Goal: Transaction & Acquisition: Purchase product/service

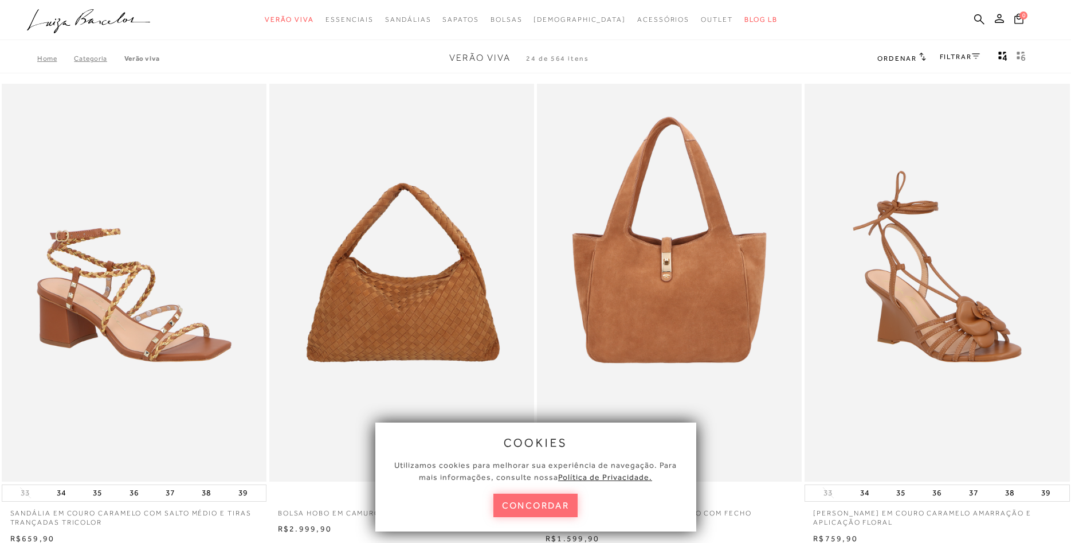
click at [555, 507] on button "concordar" at bounding box center [536, 506] width 85 height 24
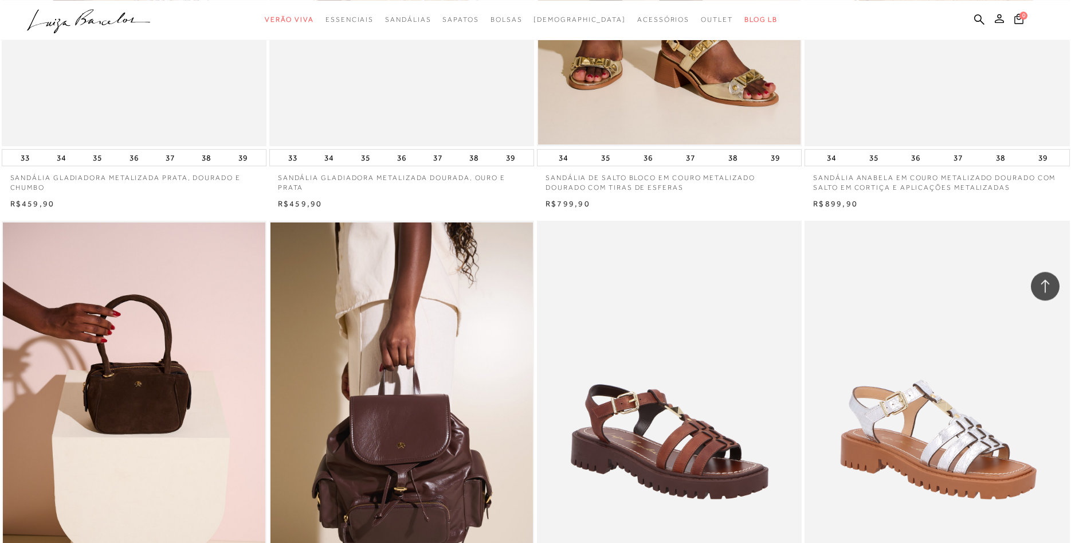
scroll to position [585, 0]
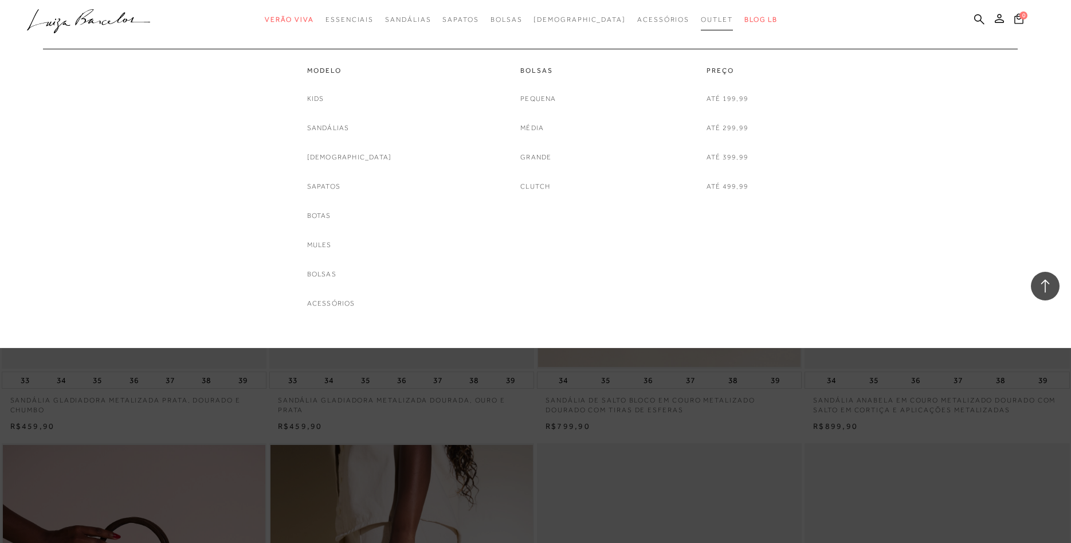
click at [701, 22] on span "Outlet" at bounding box center [717, 19] width 32 height 8
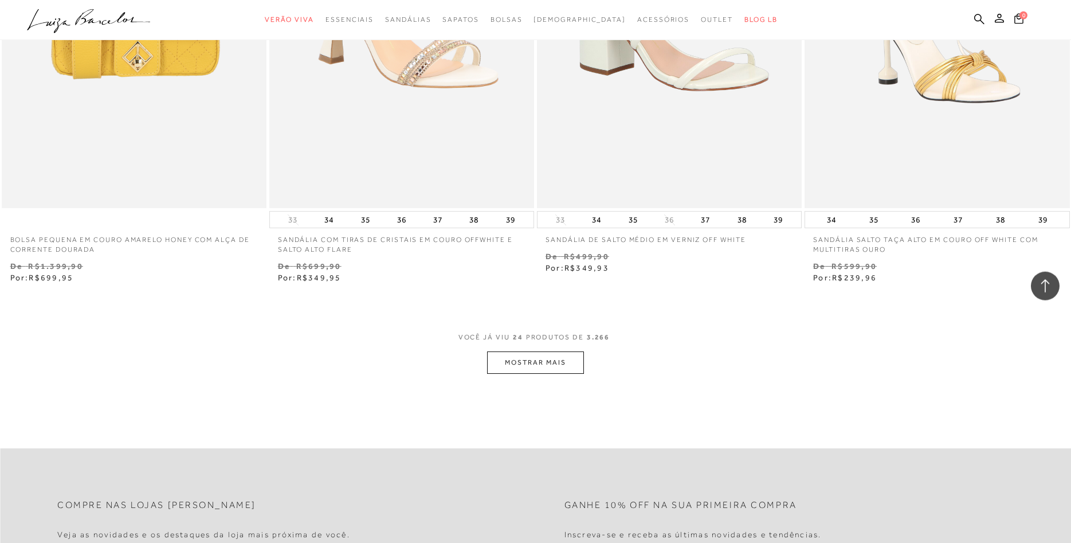
scroll to position [2806, 0]
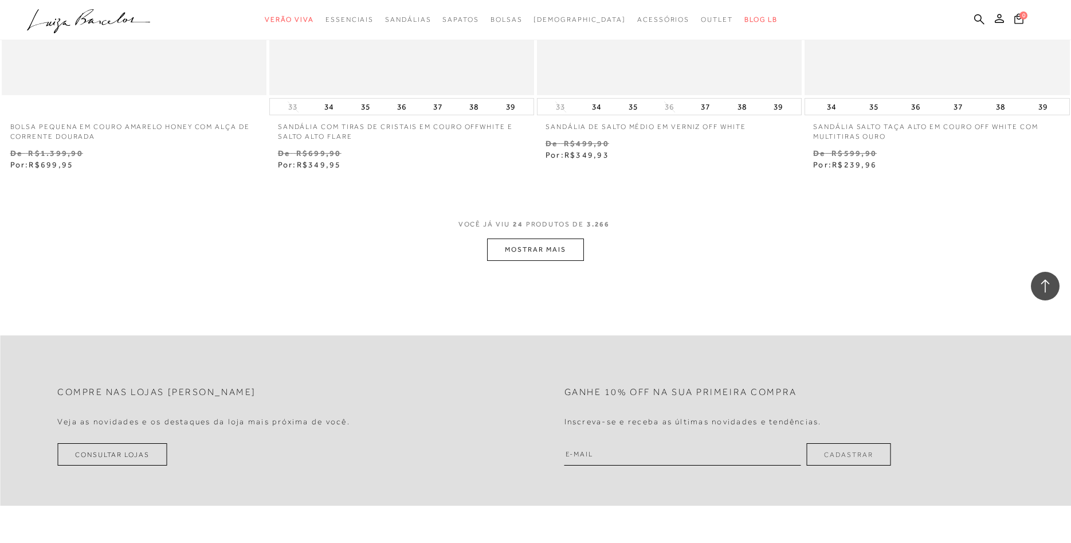
click at [535, 251] on button "MOSTRAR MAIS" at bounding box center [535, 249] width 96 height 22
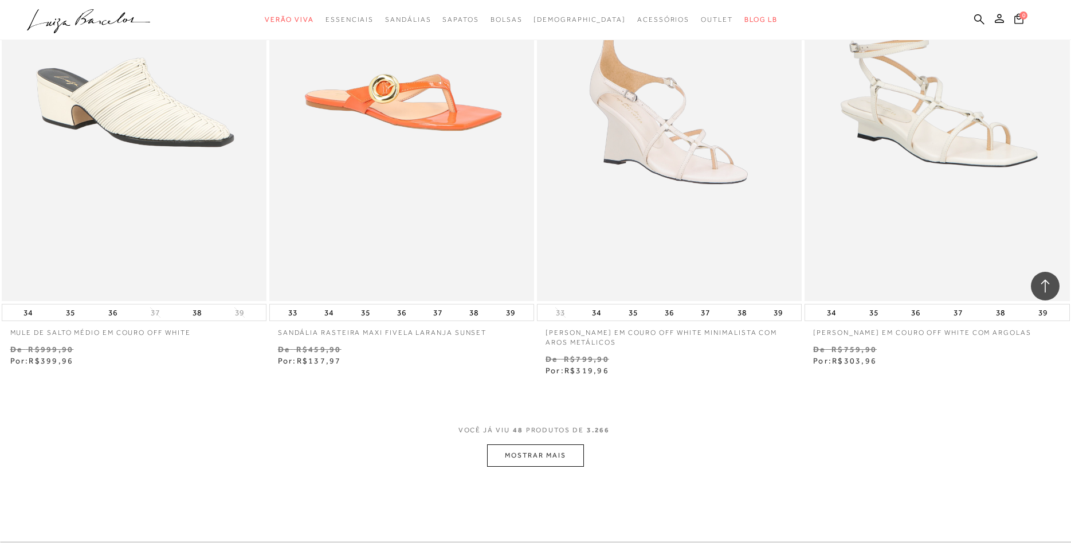
scroll to position [5788, 0]
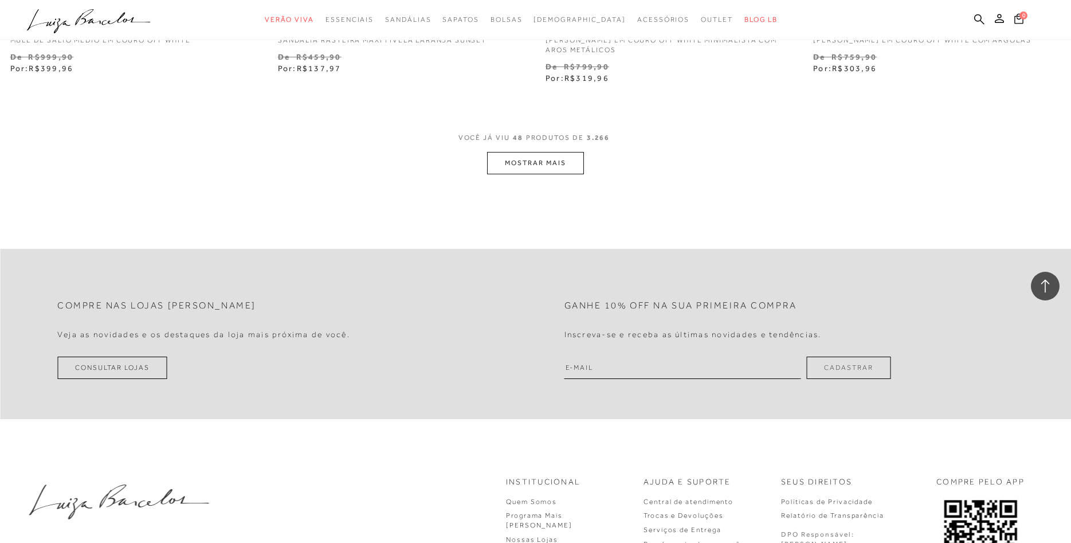
click at [538, 162] on button "MOSTRAR MAIS" at bounding box center [535, 163] width 96 height 22
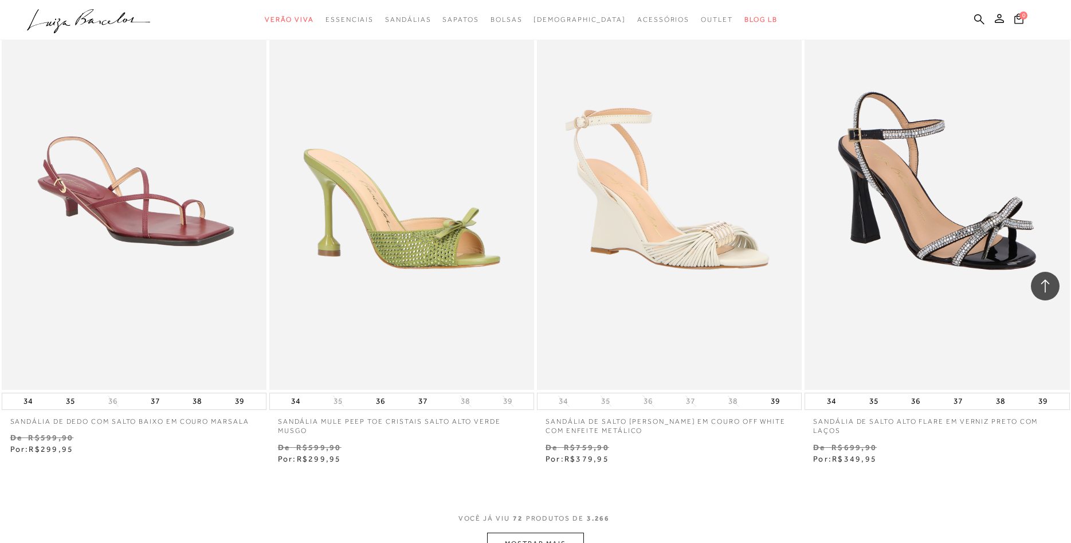
scroll to position [8478, 0]
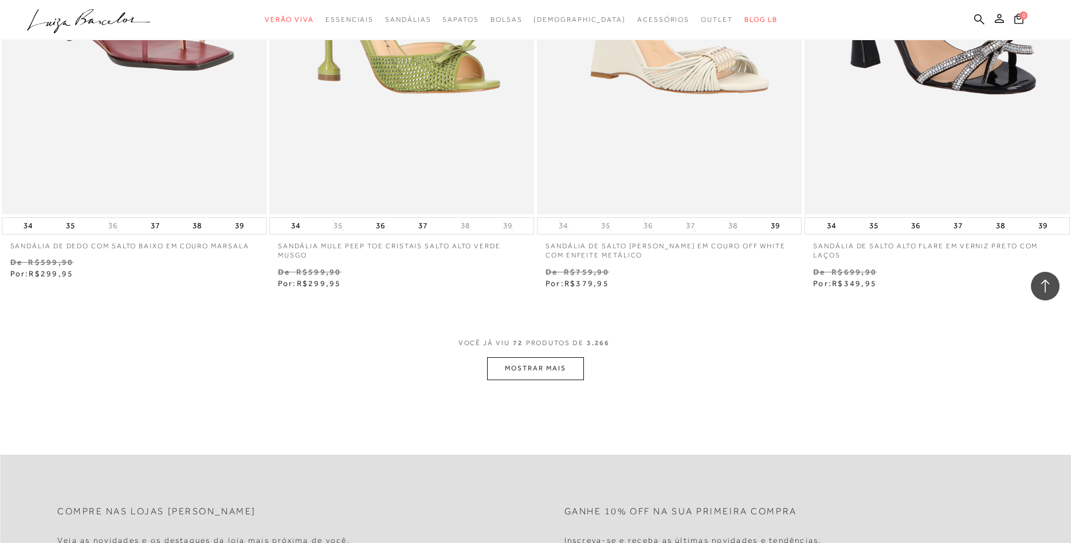
click at [559, 360] on button "MOSTRAR MAIS" at bounding box center [535, 368] width 96 height 22
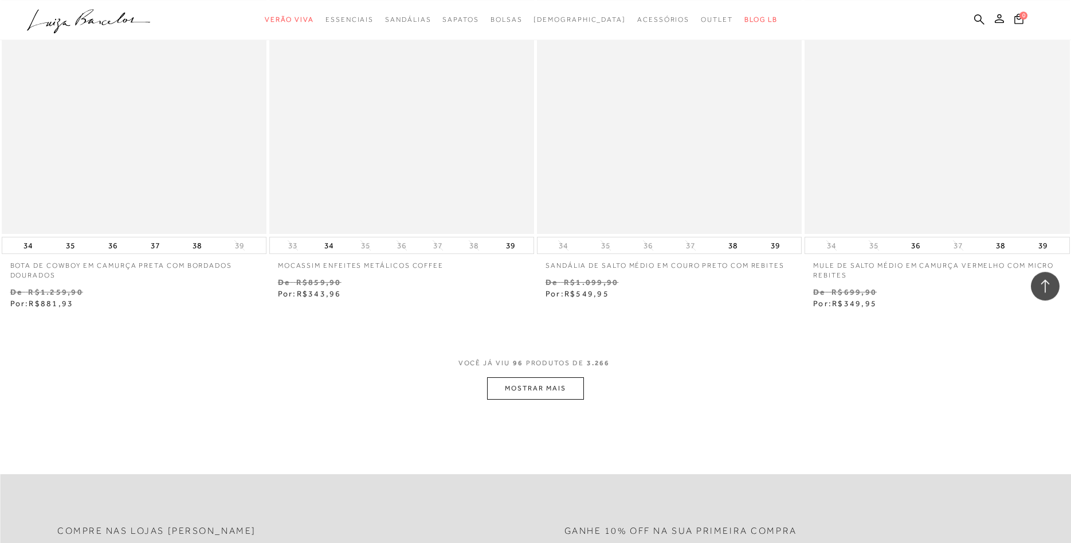
scroll to position [11459, 0]
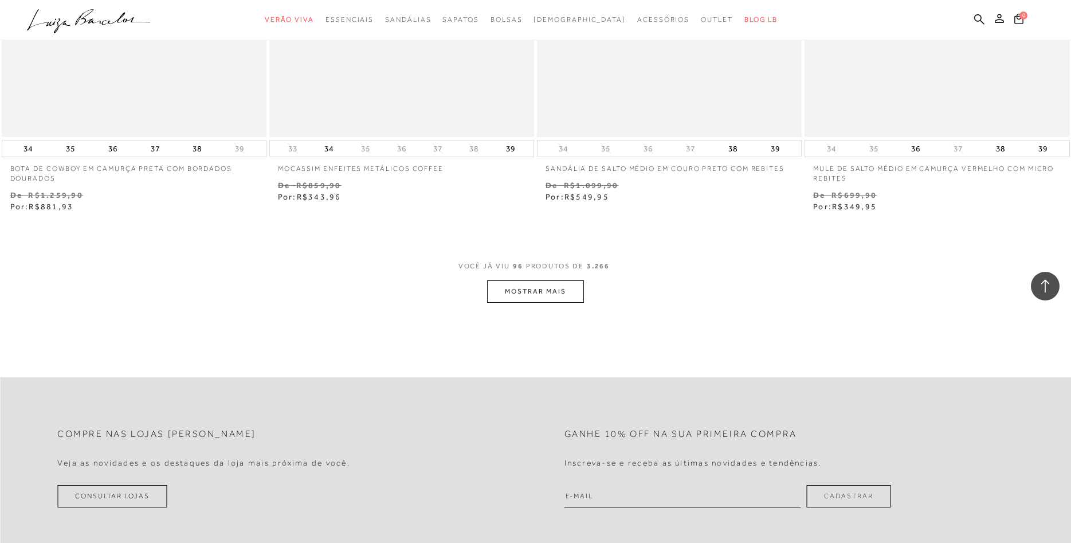
click at [536, 281] on button "MOSTRAR MAIS" at bounding box center [535, 291] width 96 height 22
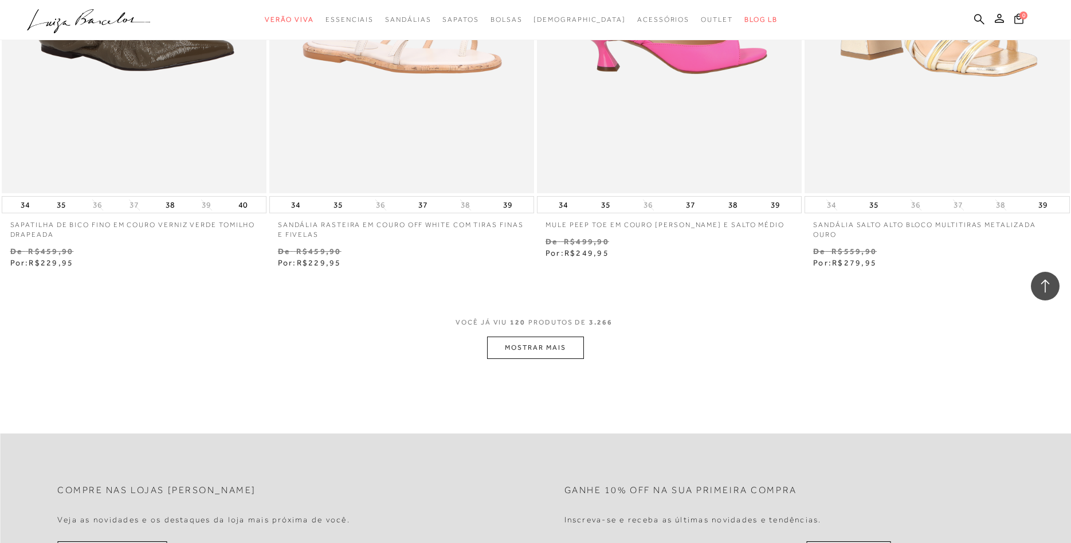
scroll to position [14383, 0]
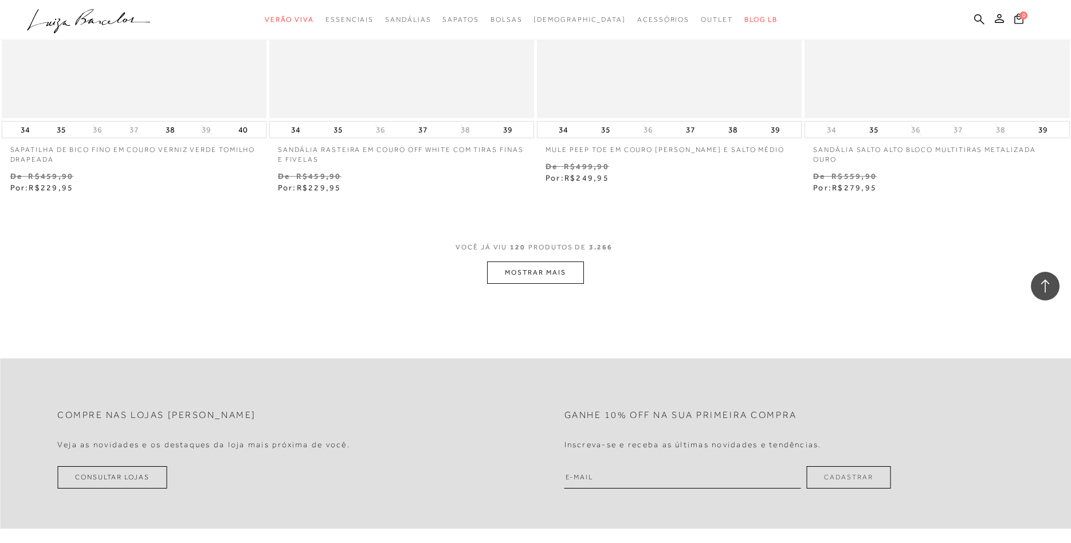
click at [541, 265] on button "MOSTRAR MAIS" at bounding box center [535, 272] width 96 height 22
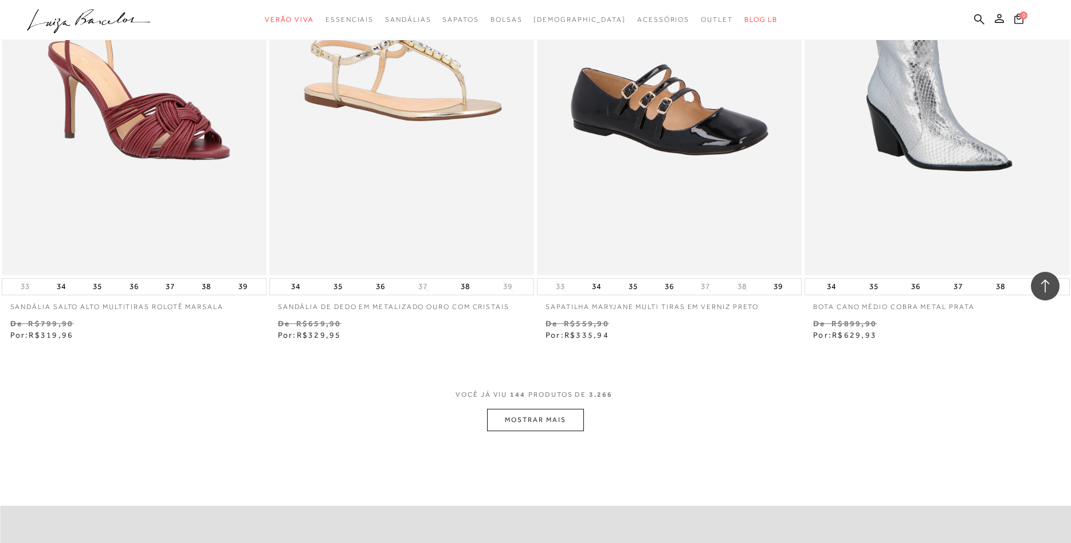
scroll to position [17365, 0]
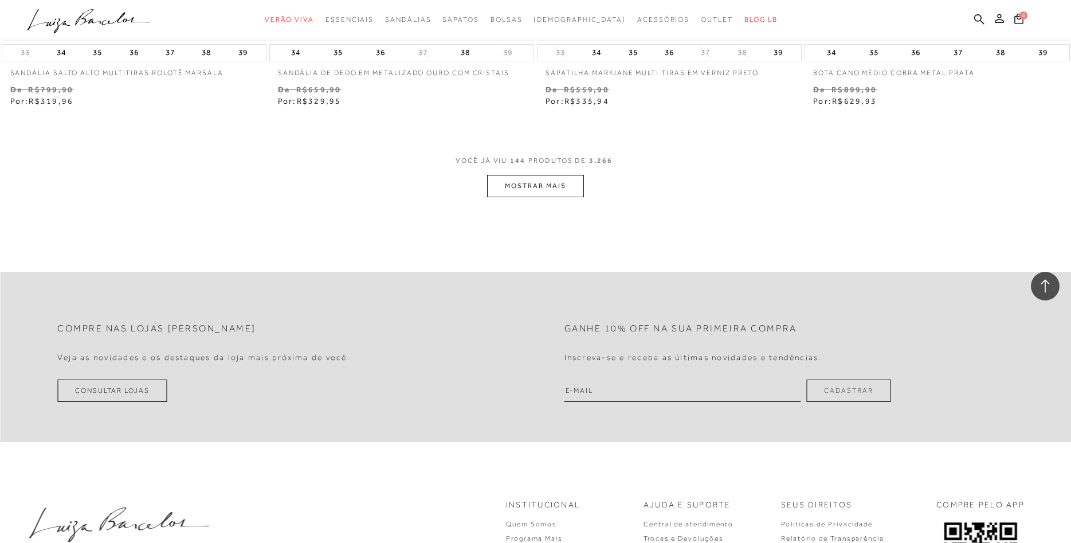
click at [531, 178] on button "MOSTRAR MAIS" at bounding box center [535, 186] width 96 height 22
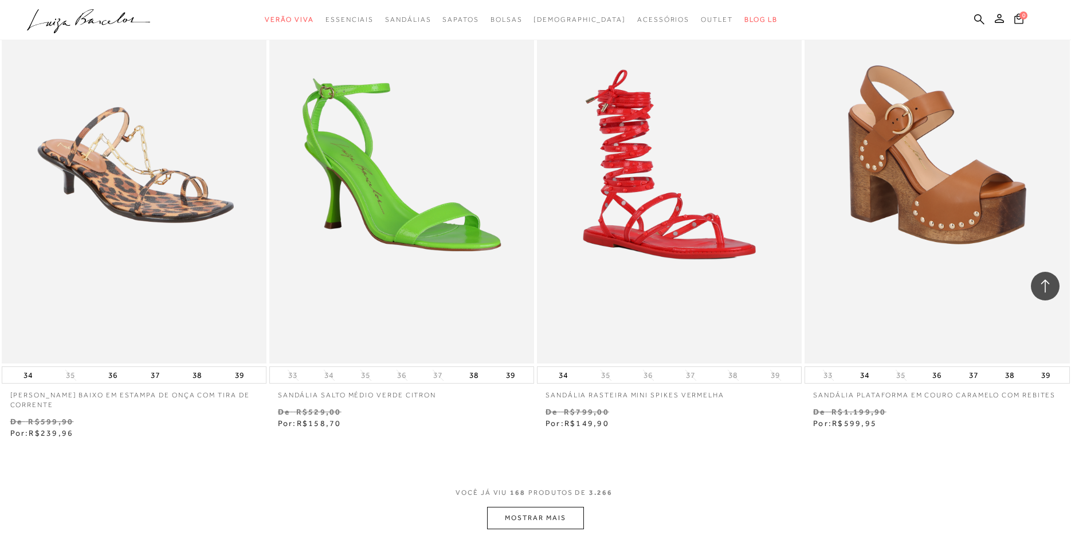
scroll to position [20171, 0]
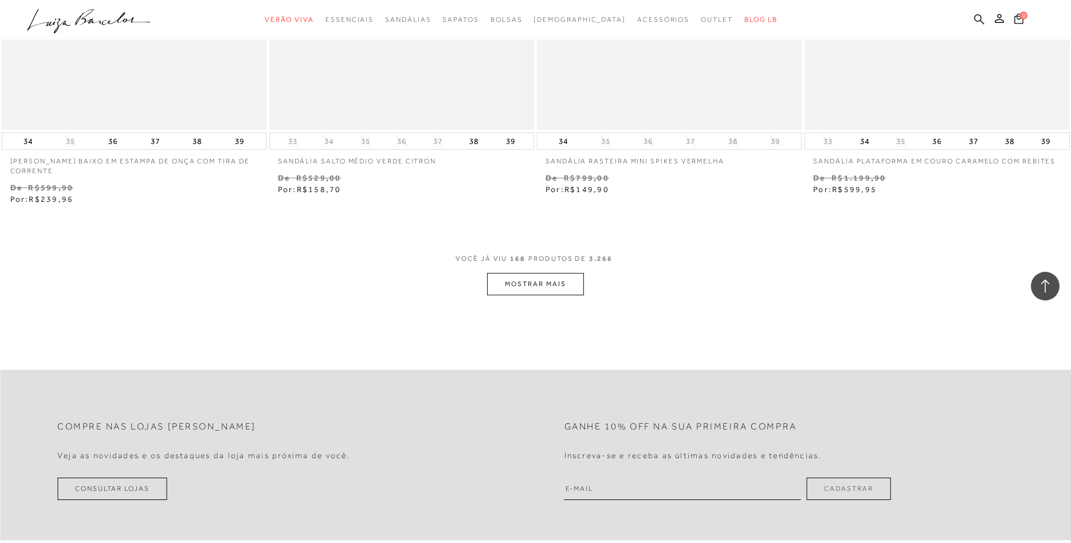
click at [537, 277] on button "MOSTRAR MAIS" at bounding box center [535, 284] width 96 height 22
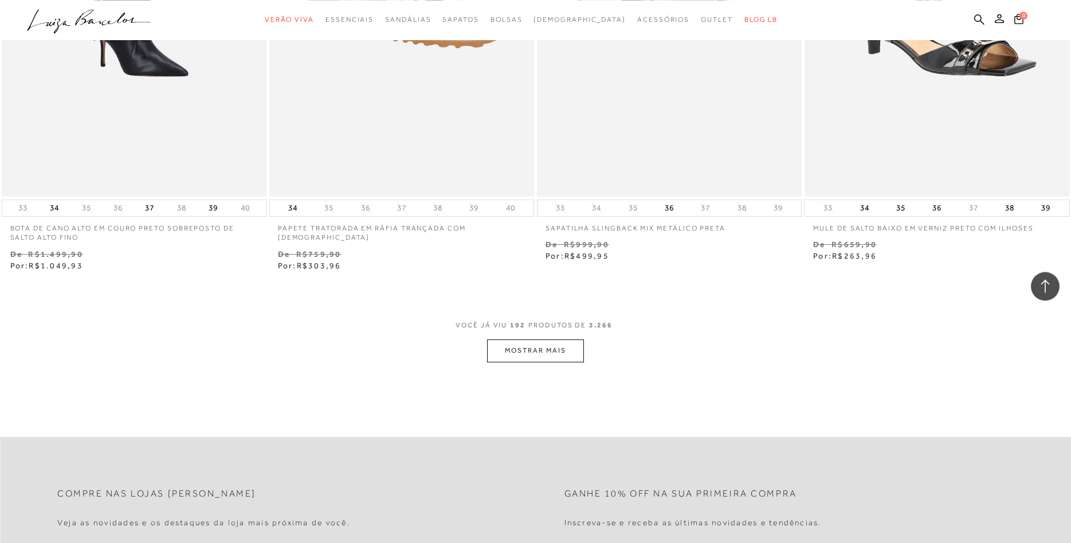
scroll to position [23153, 0]
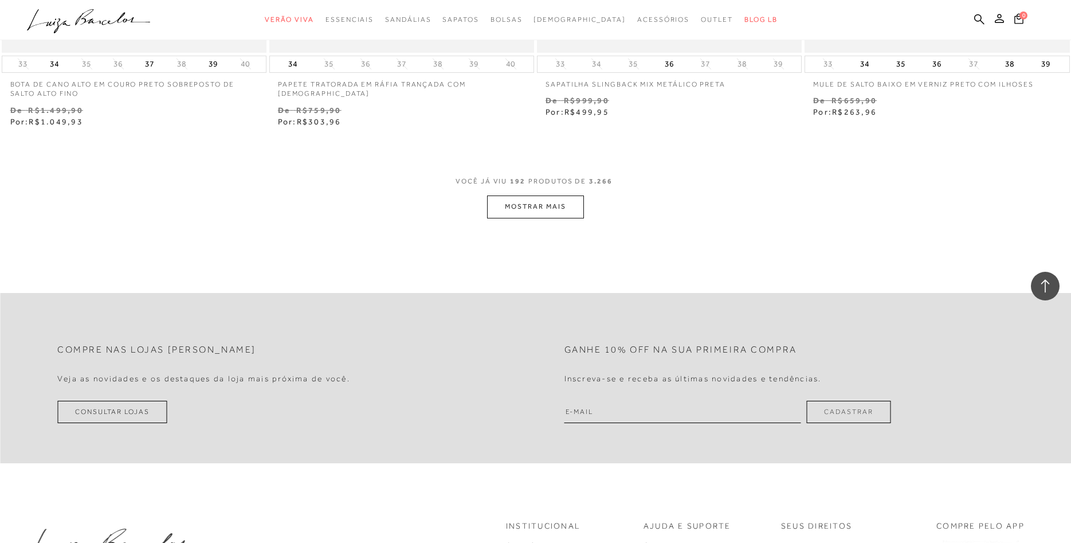
click at [532, 199] on button "MOSTRAR MAIS" at bounding box center [535, 206] width 96 height 22
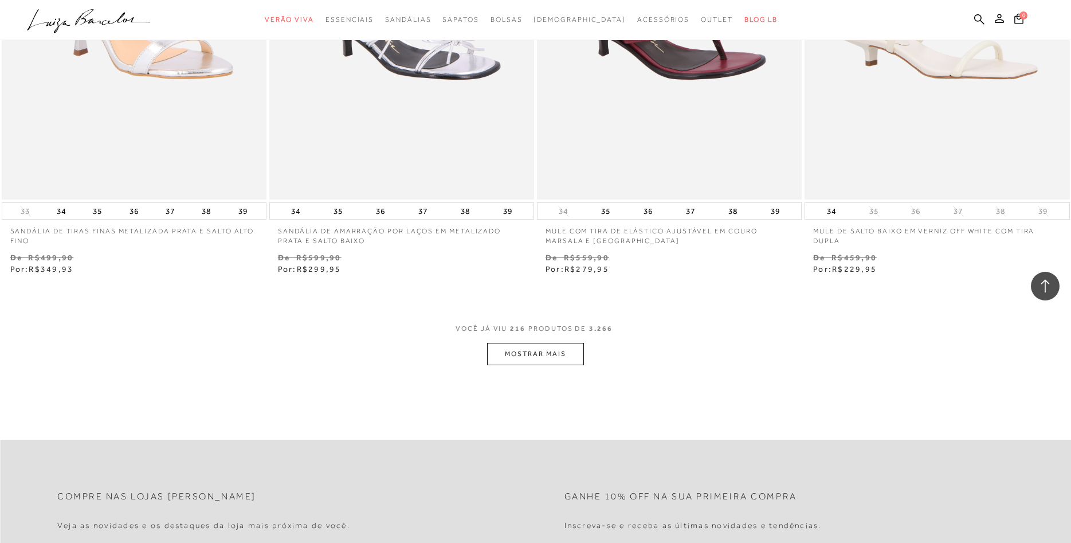
scroll to position [26076, 0]
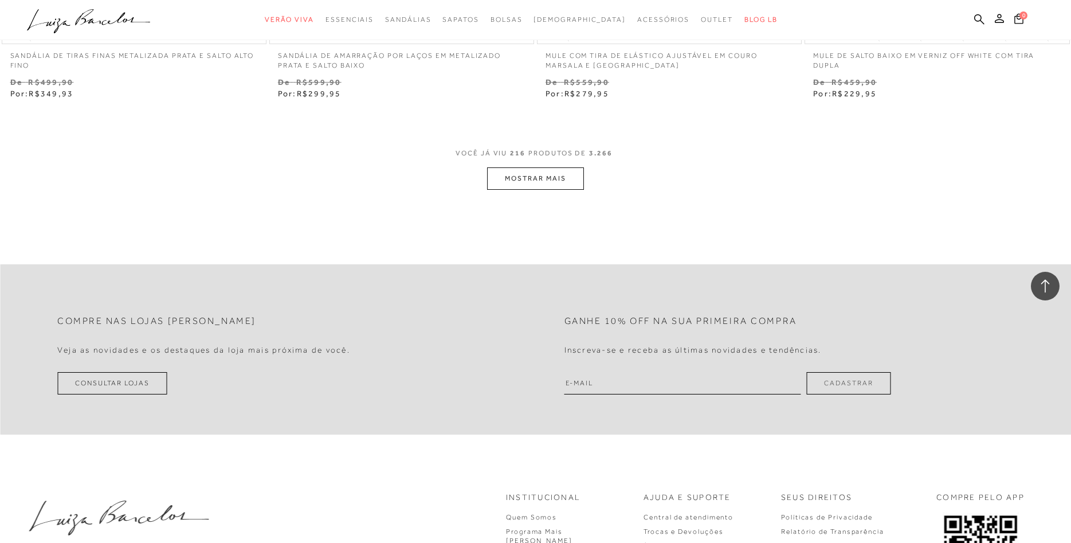
click at [542, 172] on button "MOSTRAR MAIS" at bounding box center [535, 178] width 96 height 22
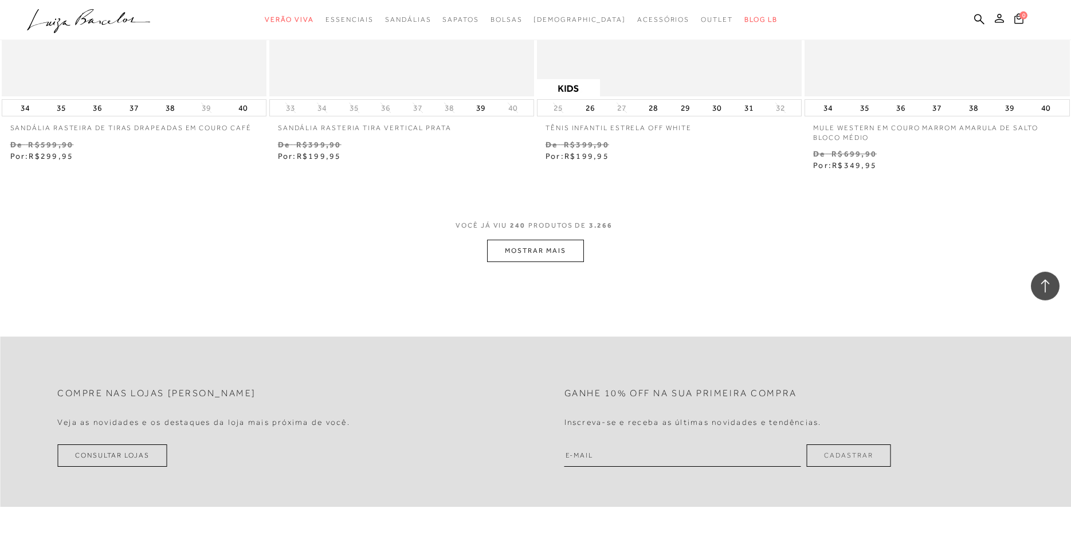
scroll to position [28941, 0]
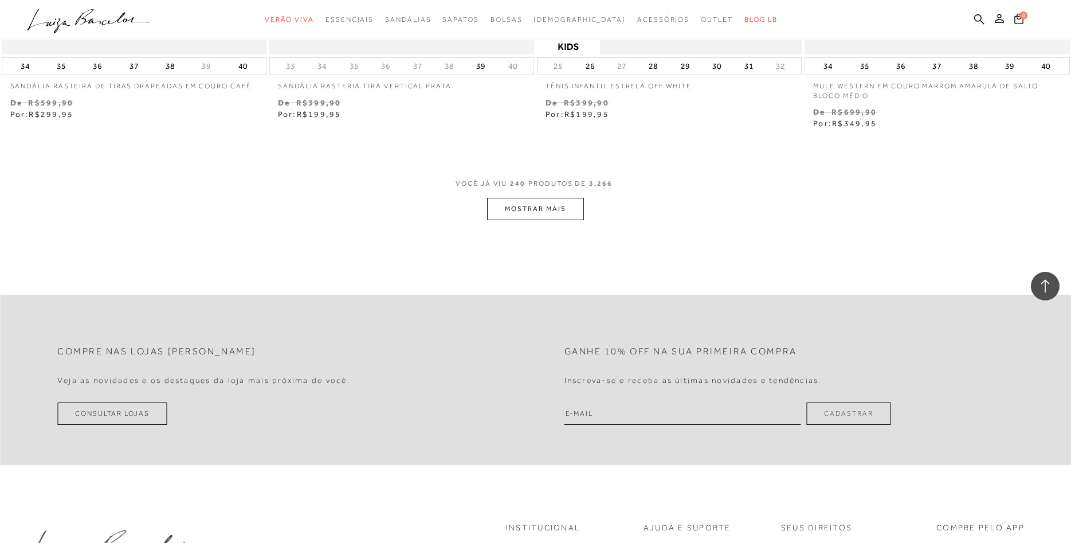
click at [534, 200] on button "MOSTRAR MAIS" at bounding box center [535, 209] width 96 height 22
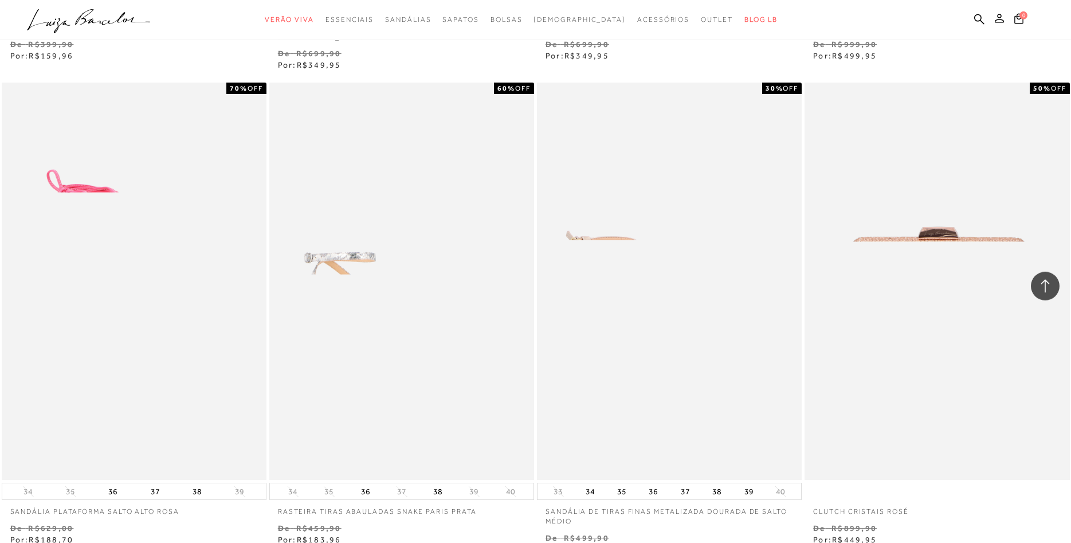
scroll to position [31572, 0]
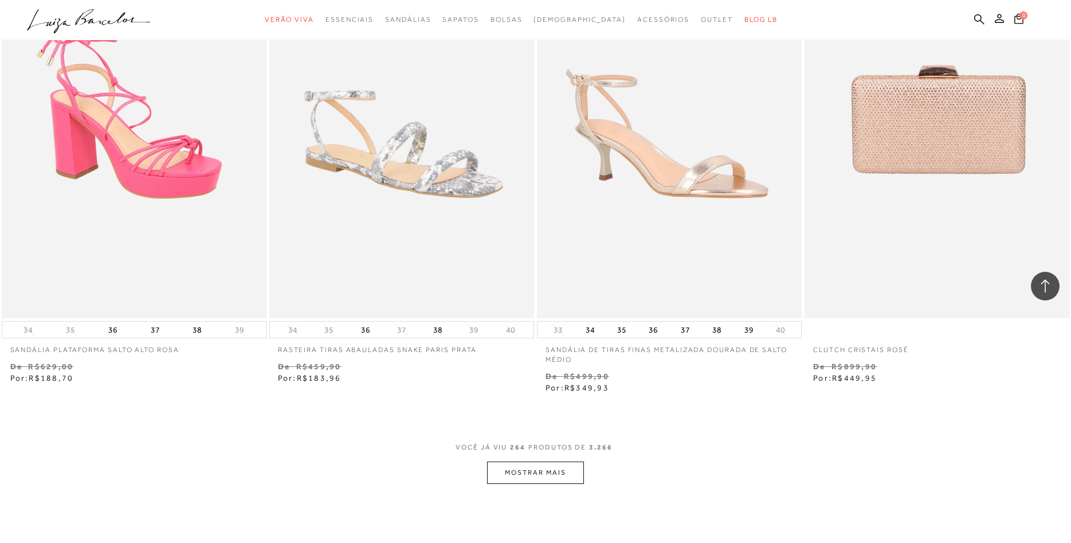
click at [559, 461] on button "MOSTRAR MAIS" at bounding box center [535, 472] width 96 height 22
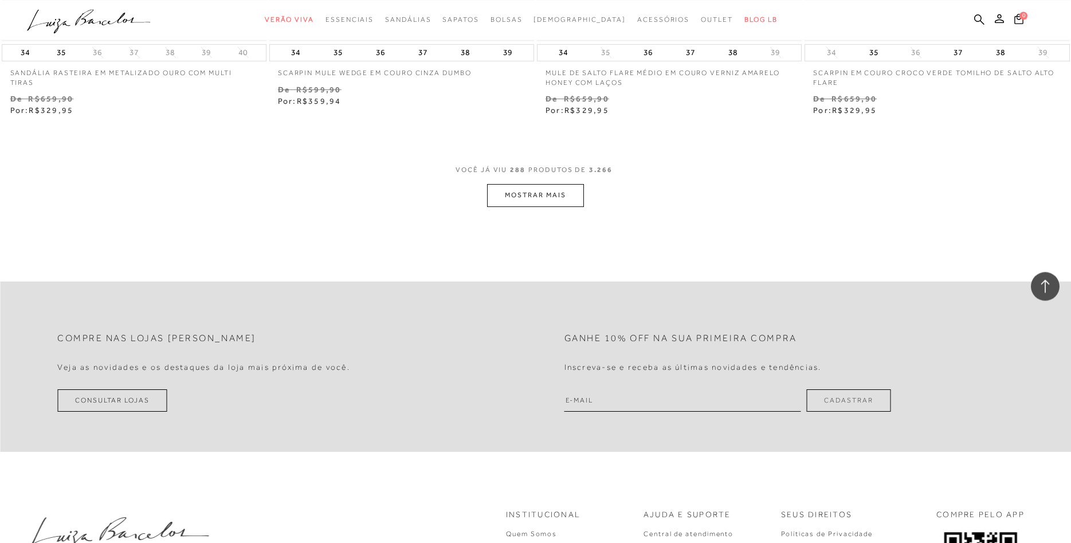
scroll to position [34787, 0]
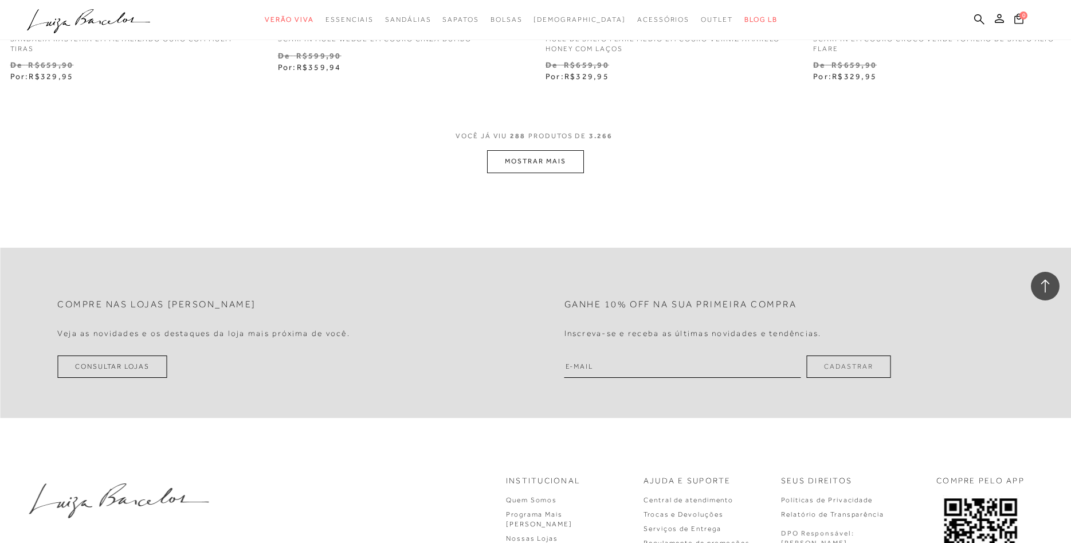
click at [538, 150] on button "MOSTRAR MAIS" at bounding box center [535, 161] width 96 height 22
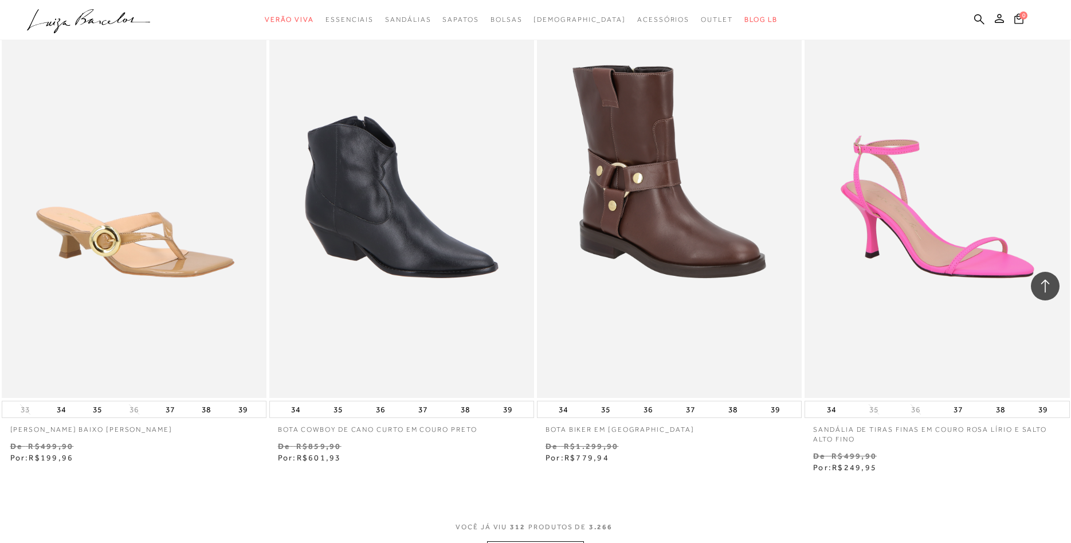
scroll to position [37594, 0]
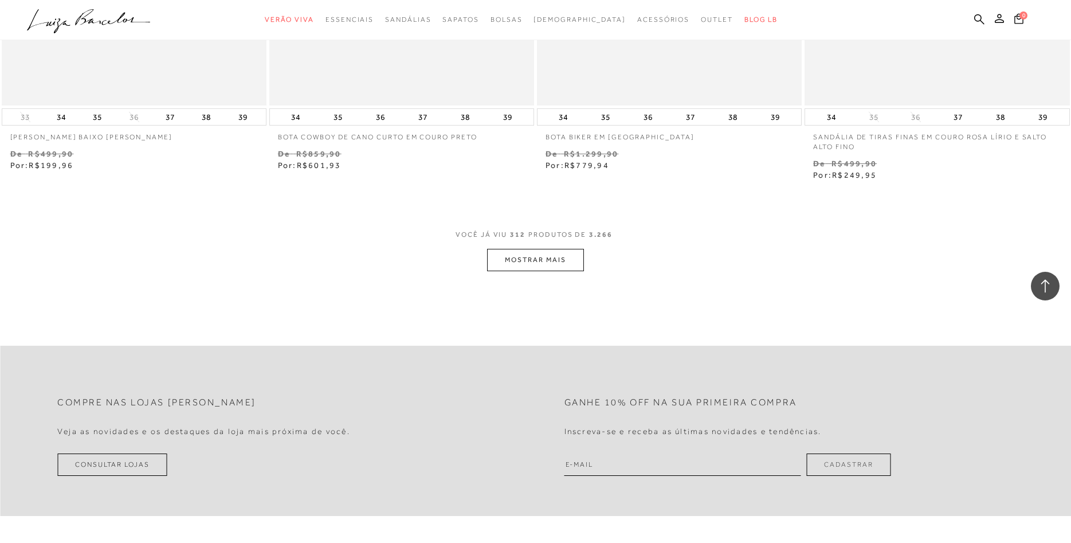
click at [545, 249] on button "MOSTRAR MAIS" at bounding box center [535, 260] width 96 height 22
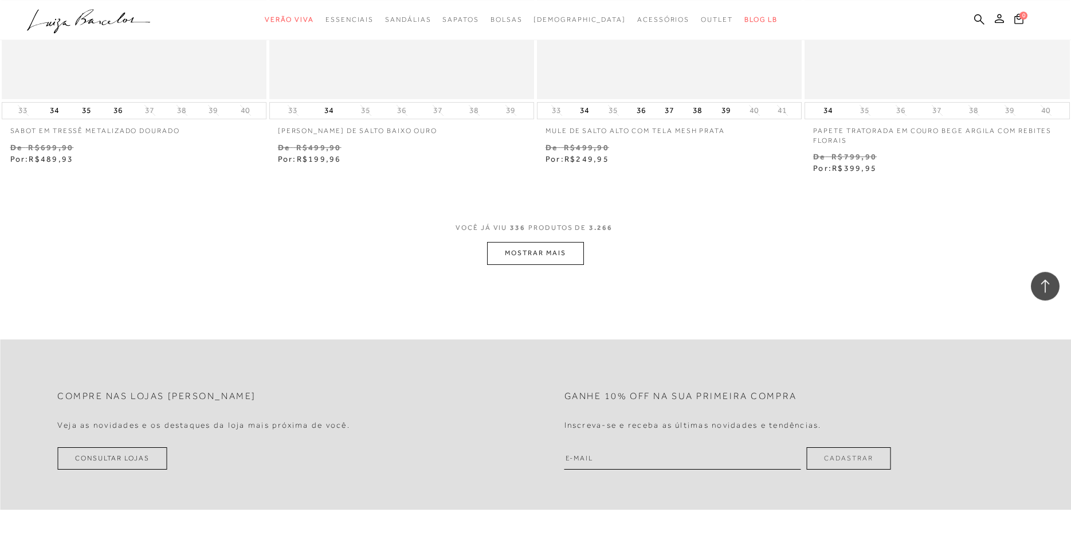
scroll to position [40517, 0]
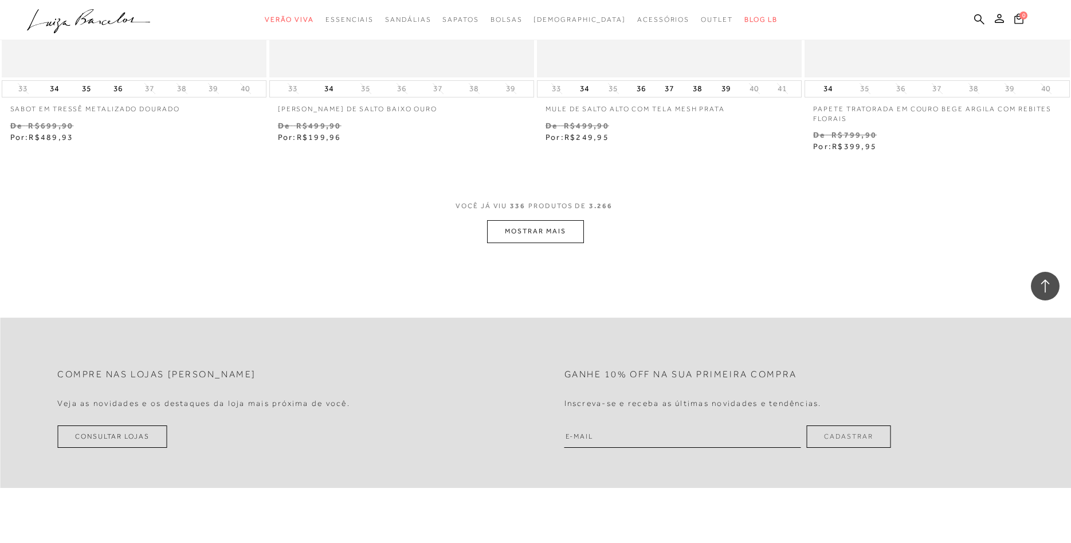
click at [538, 220] on button "MOSTRAR MAIS" at bounding box center [535, 231] width 96 height 22
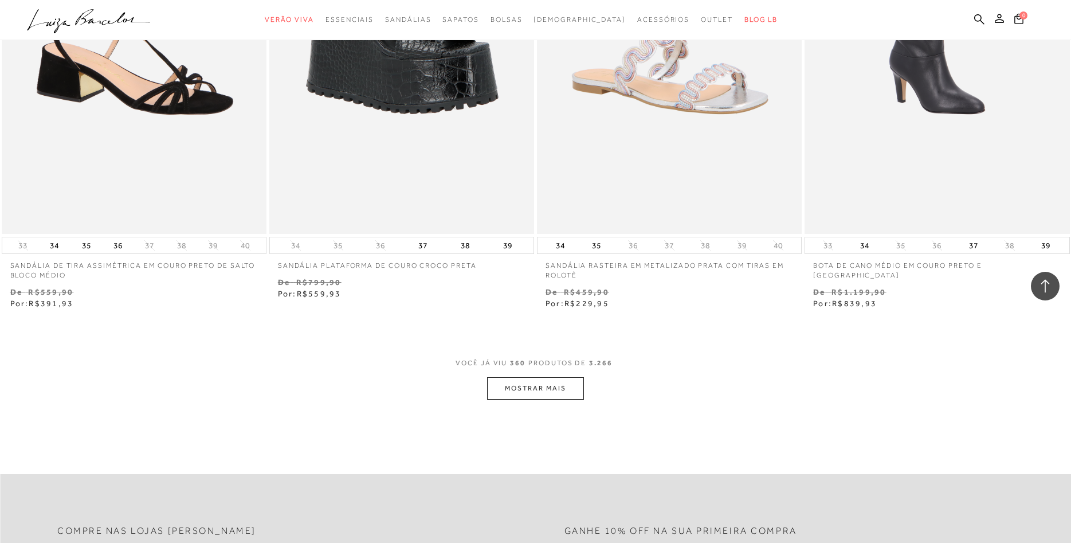
scroll to position [43499, 0]
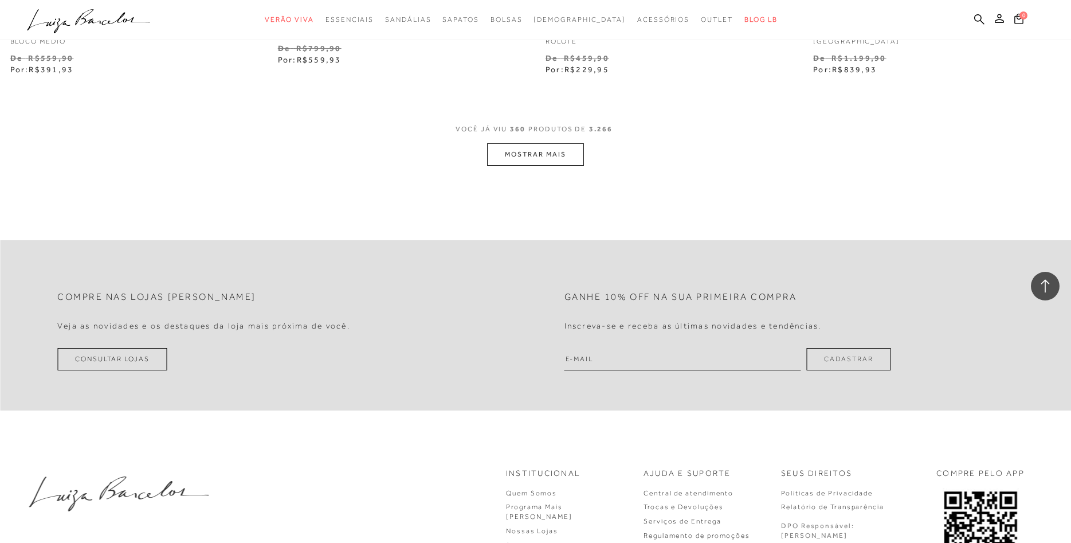
click at [537, 143] on button "MOSTRAR MAIS" at bounding box center [535, 154] width 96 height 22
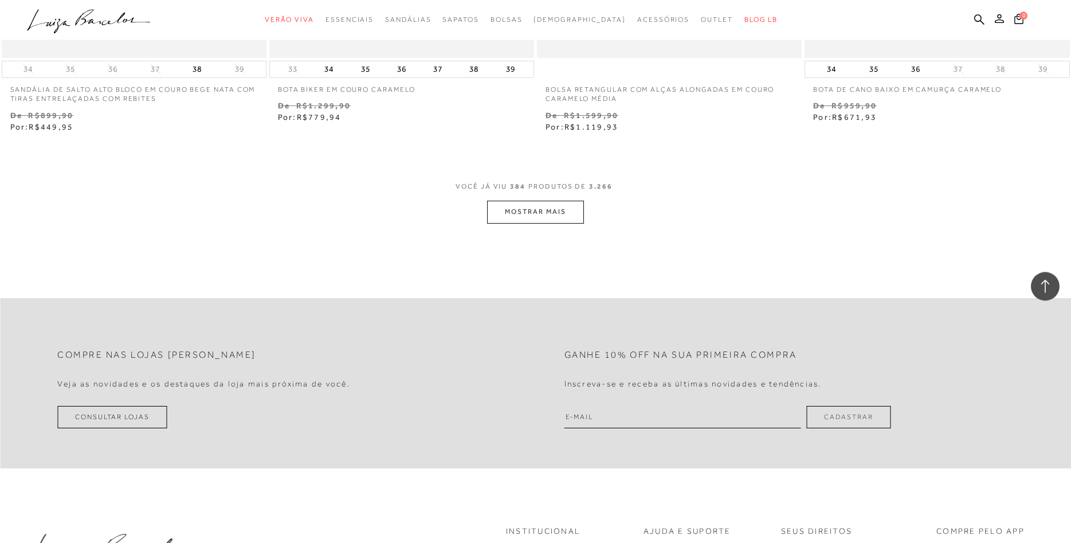
scroll to position [46481, 0]
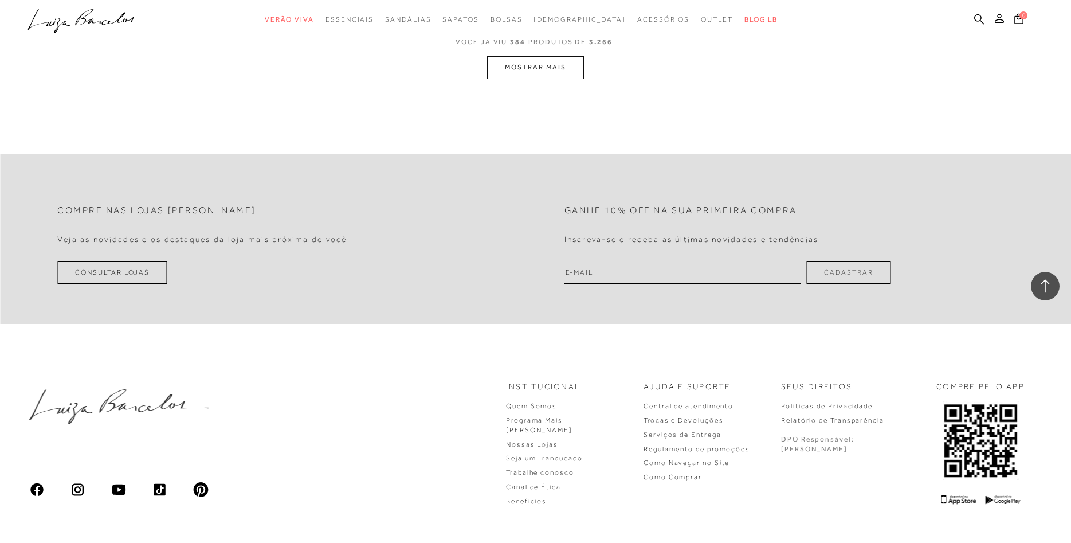
click at [535, 56] on button "MOSTRAR MAIS" at bounding box center [535, 67] width 96 height 22
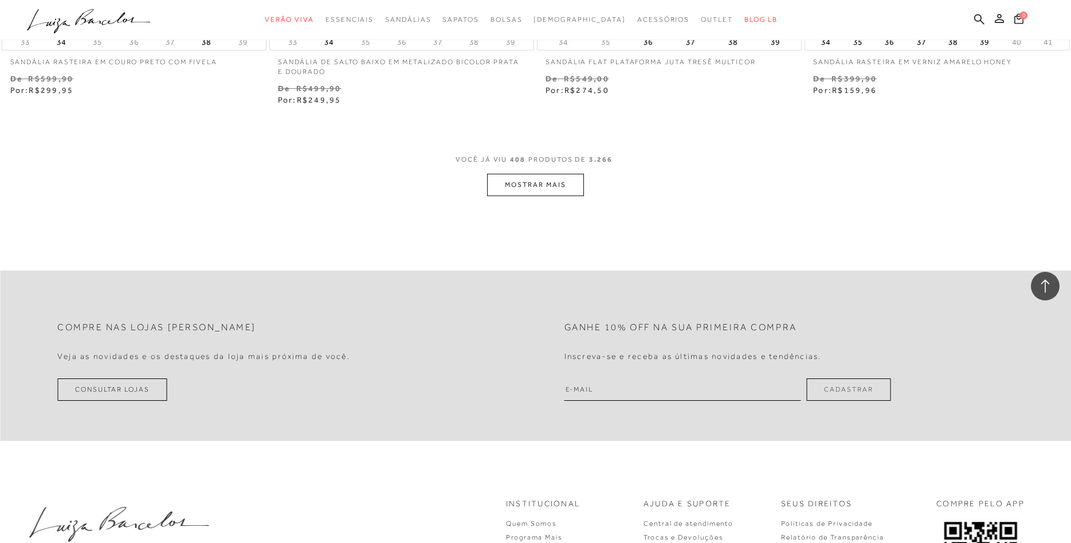
click at [526, 174] on button "MOSTRAR MAIS" at bounding box center [535, 185] width 96 height 22
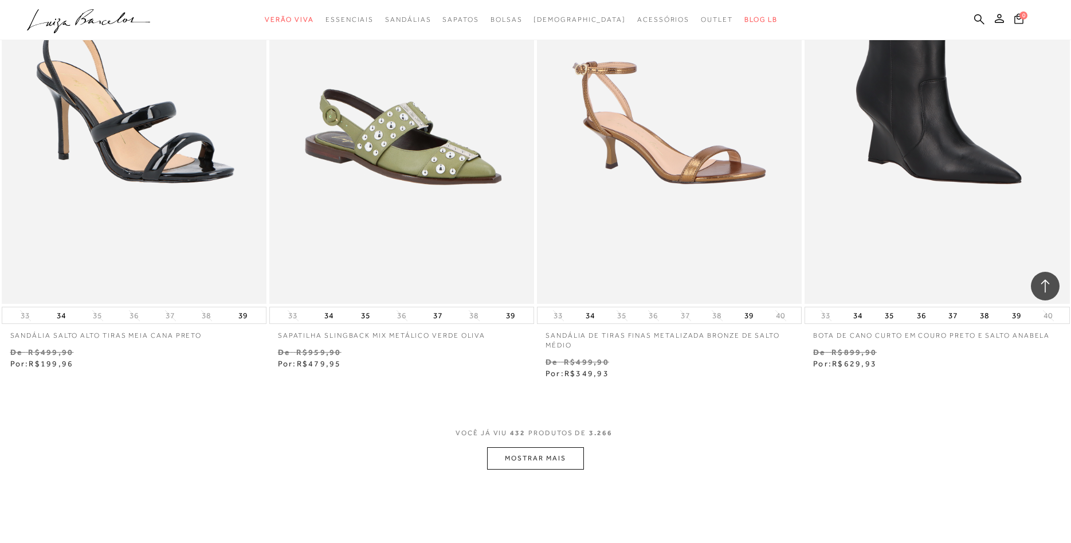
scroll to position [52133, 0]
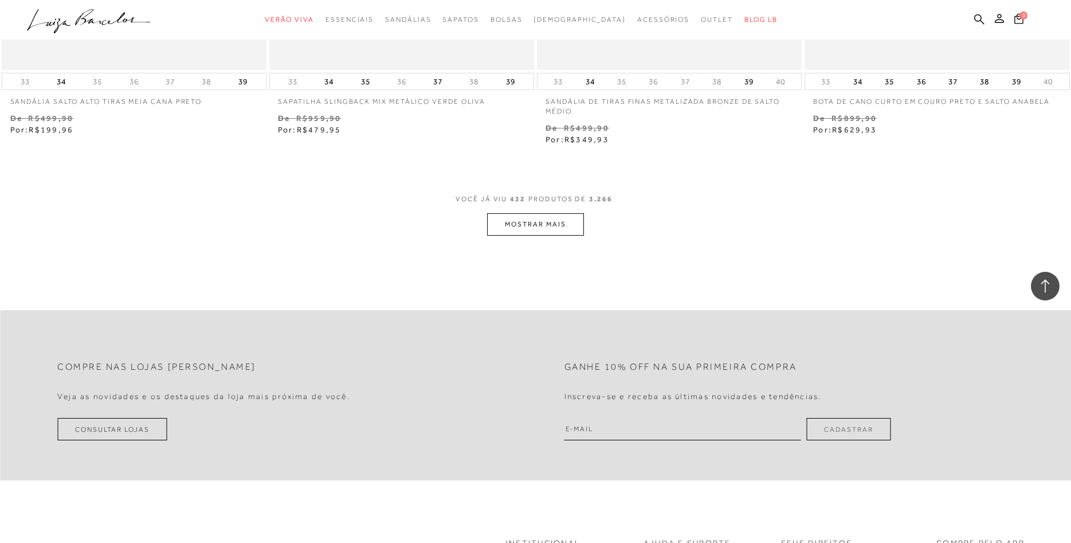
click at [531, 213] on button "MOSTRAR MAIS" at bounding box center [535, 224] width 96 height 22
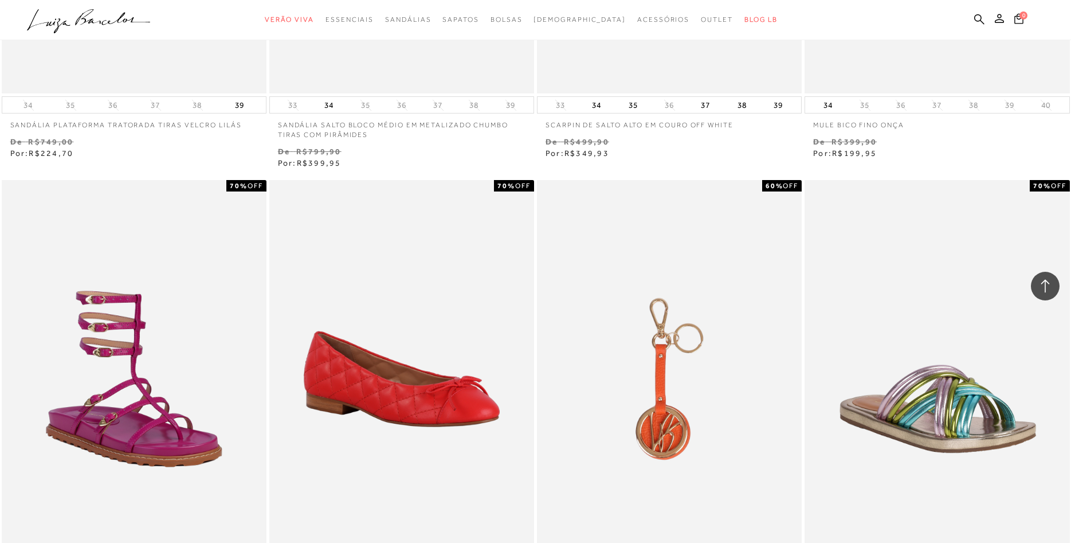
scroll to position [55056, 0]
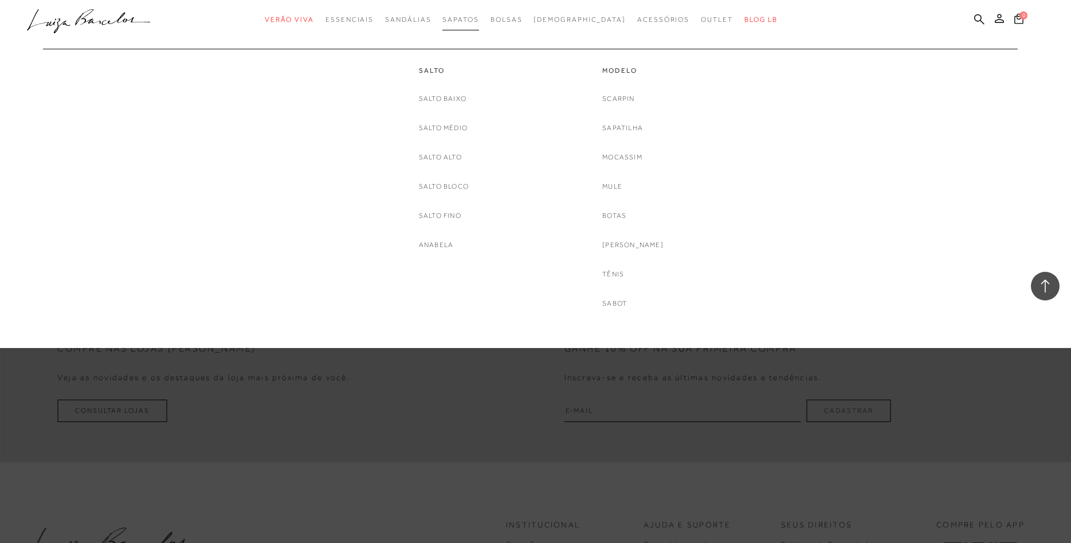
scroll to position [55056, 0]
click at [476, 19] on span "Sapatos" at bounding box center [461, 19] width 36 height 8
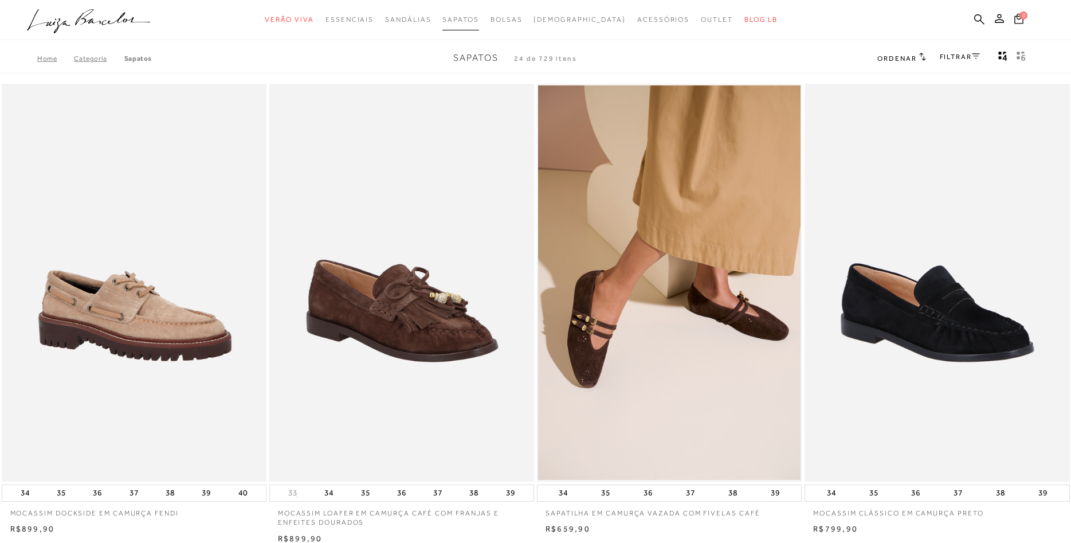
click at [476, 19] on span "Sapatos" at bounding box center [461, 19] width 36 height 8
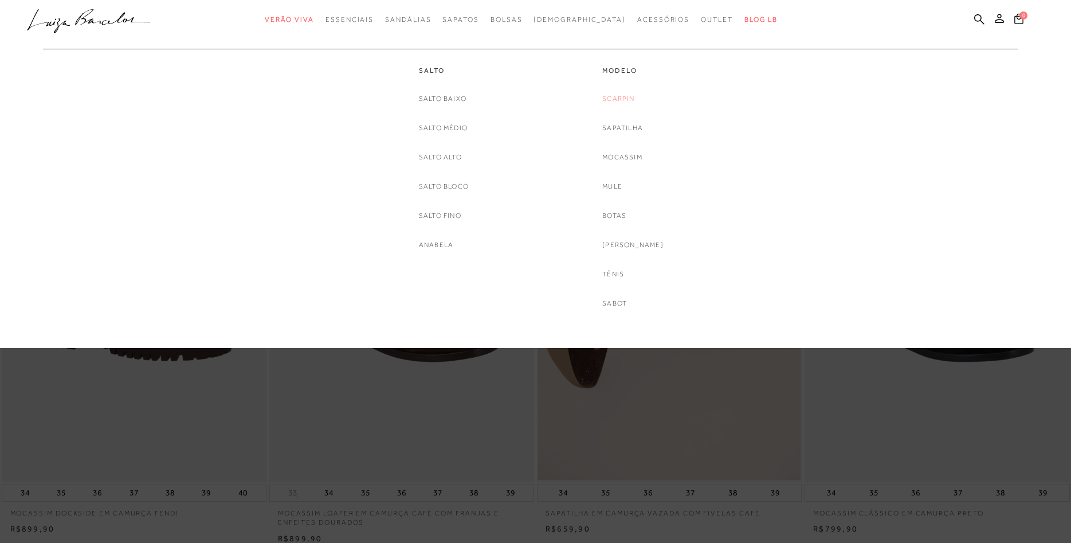
click at [629, 99] on link "Scarpin" at bounding box center [618, 99] width 32 height 12
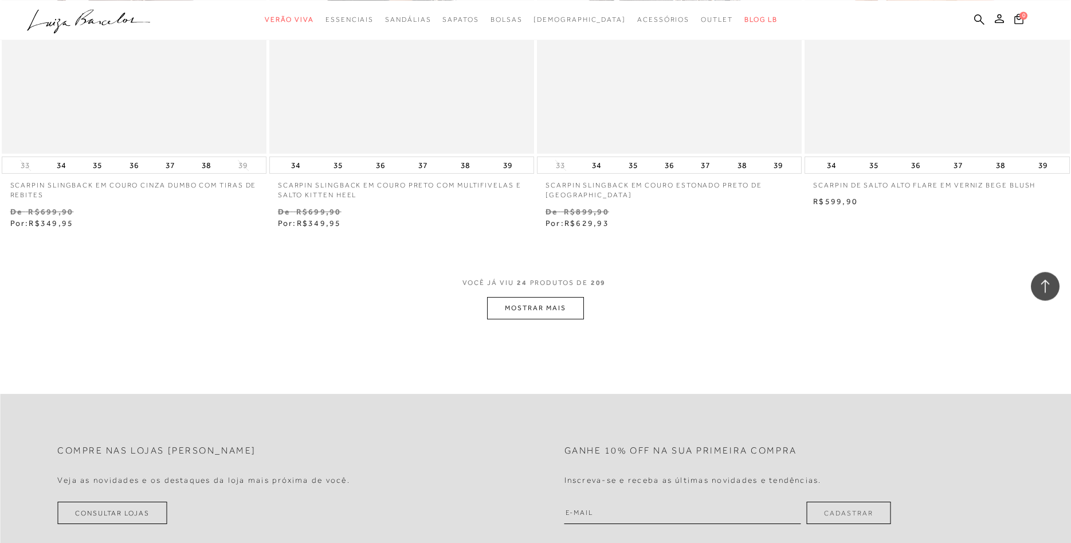
scroll to position [2689, 0]
click at [545, 308] on button "MOSTRAR MAIS" at bounding box center [535, 306] width 96 height 22
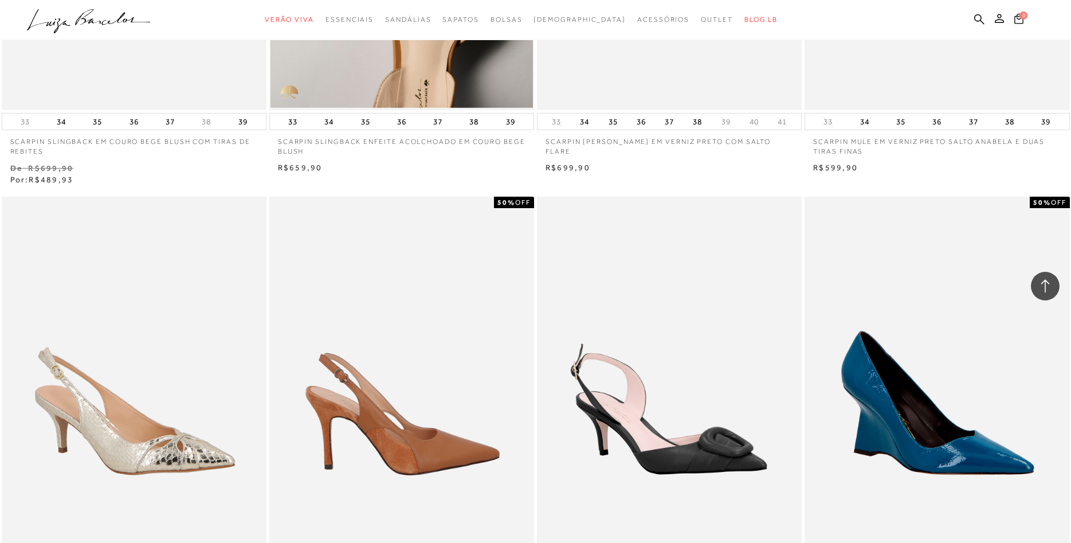
scroll to position [3333, 0]
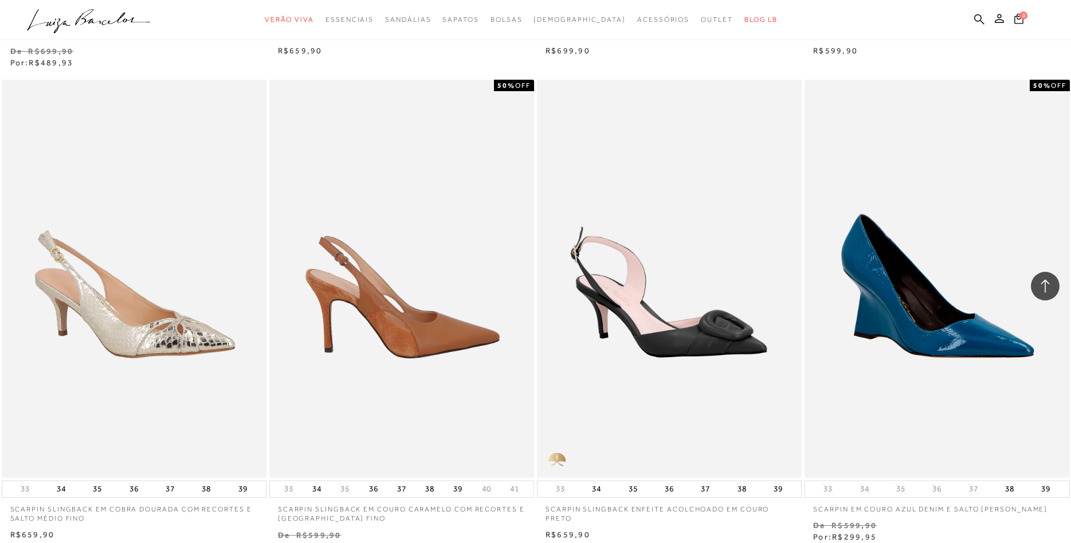
click at [404, 340] on img at bounding box center [403, 278] width 264 height 397
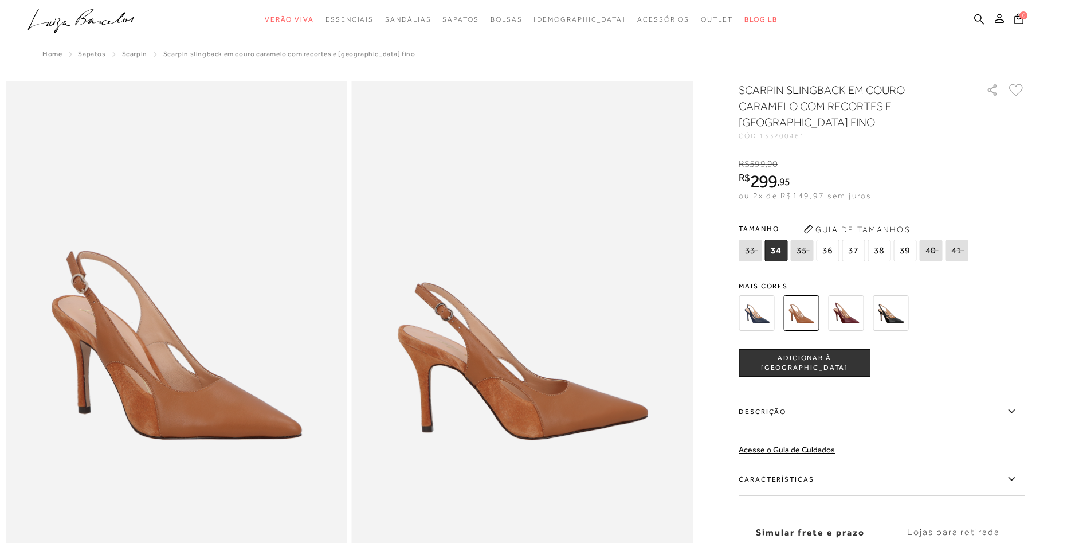
click at [880, 253] on span "38" at bounding box center [879, 251] width 23 height 22
click at [762, 315] on img at bounding box center [757, 313] width 36 height 36
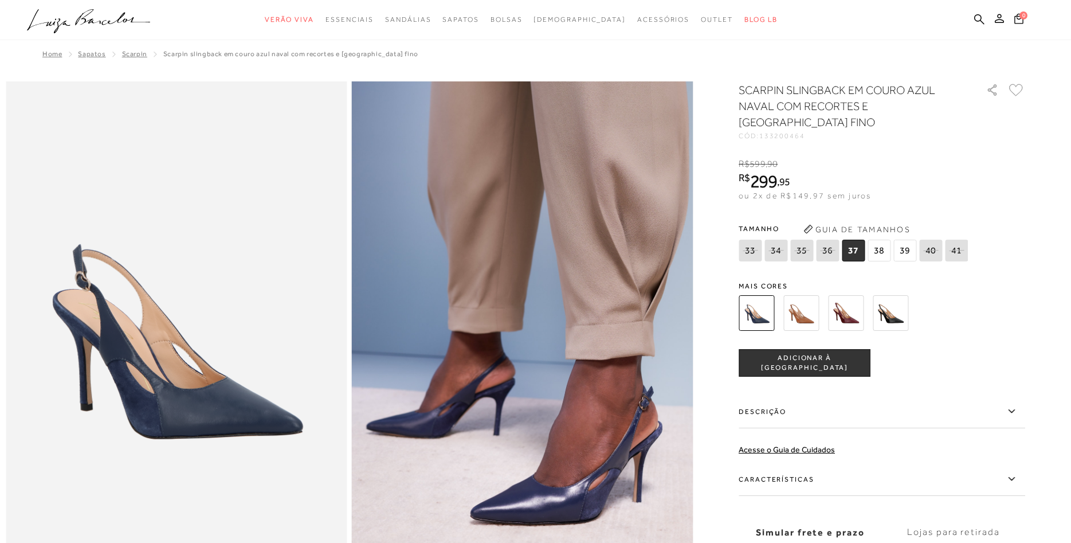
click at [798, 315] on img at bounding box center [802, 313] width 36 height 36
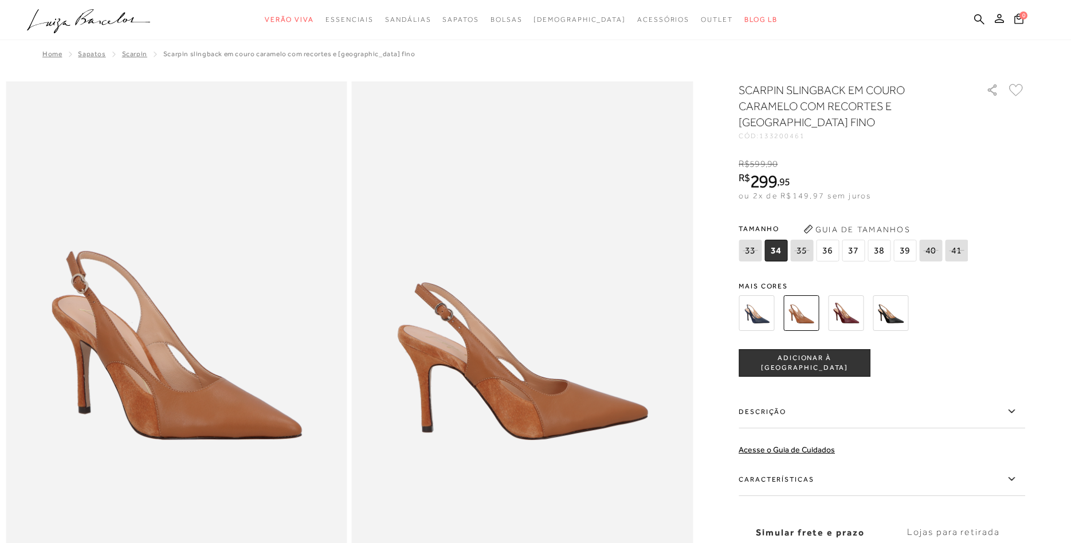
click at [841, 312] on img at bounding box center [846, 313] width 36 height 36
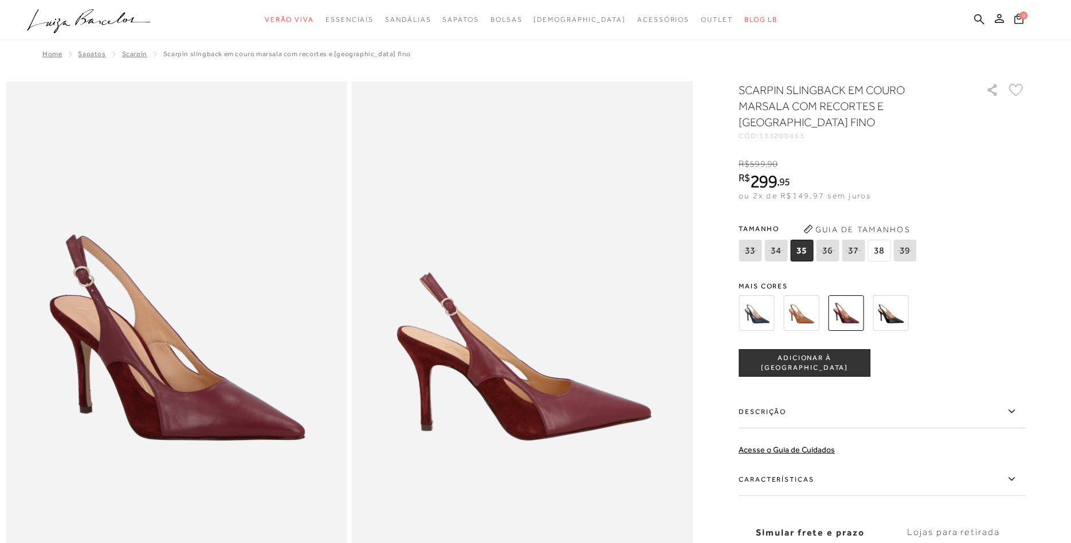
click at [890, 308] on img at bounding box center [891, 313] width 36 height 36
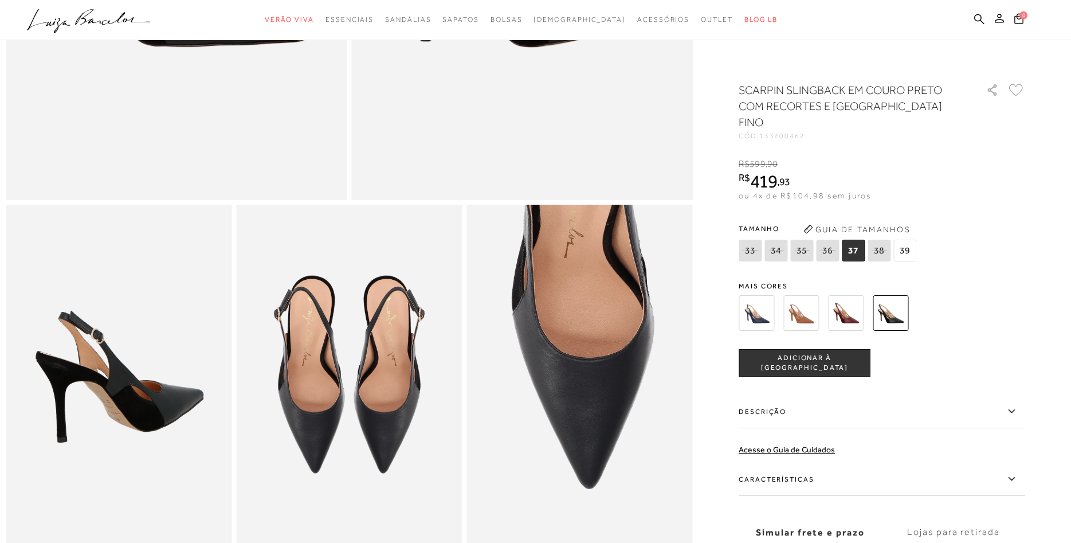
scroll to position [409, 0]
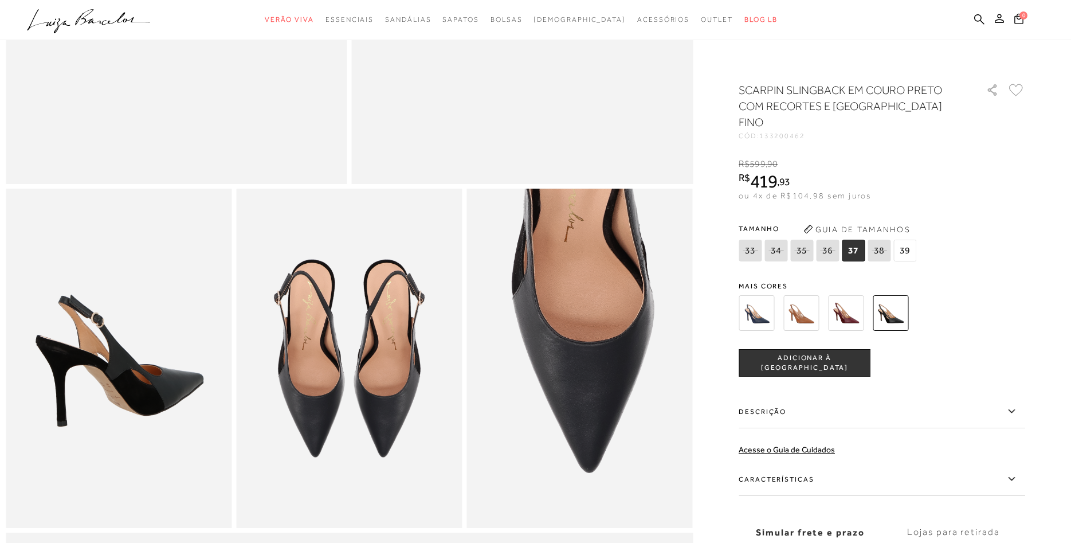
click at [757, 297] on img at bounding box center [757, 313] width 36 height 36
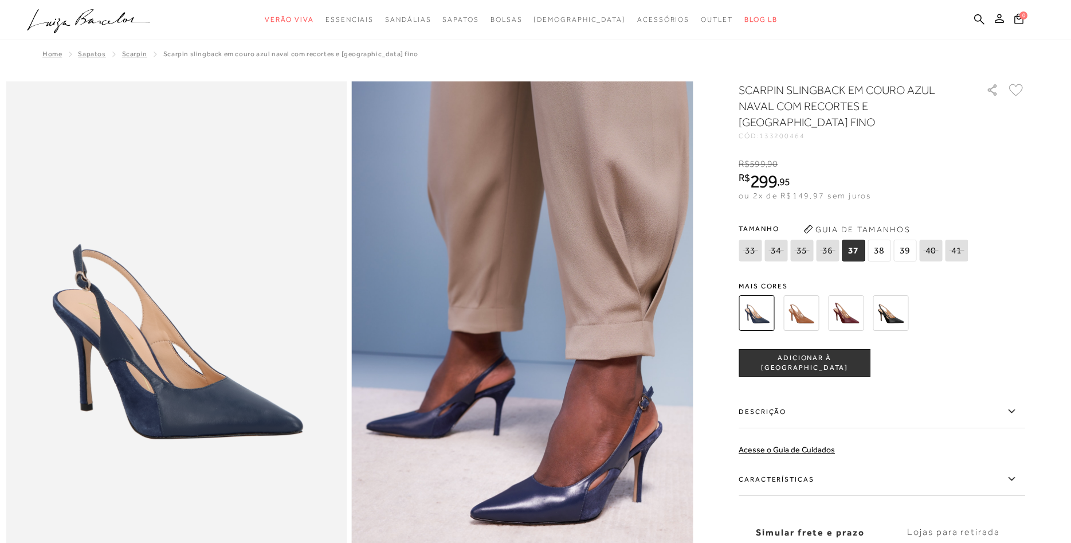
click at [888, 314] on img at bounding box center [891, 313] width 36 height 36
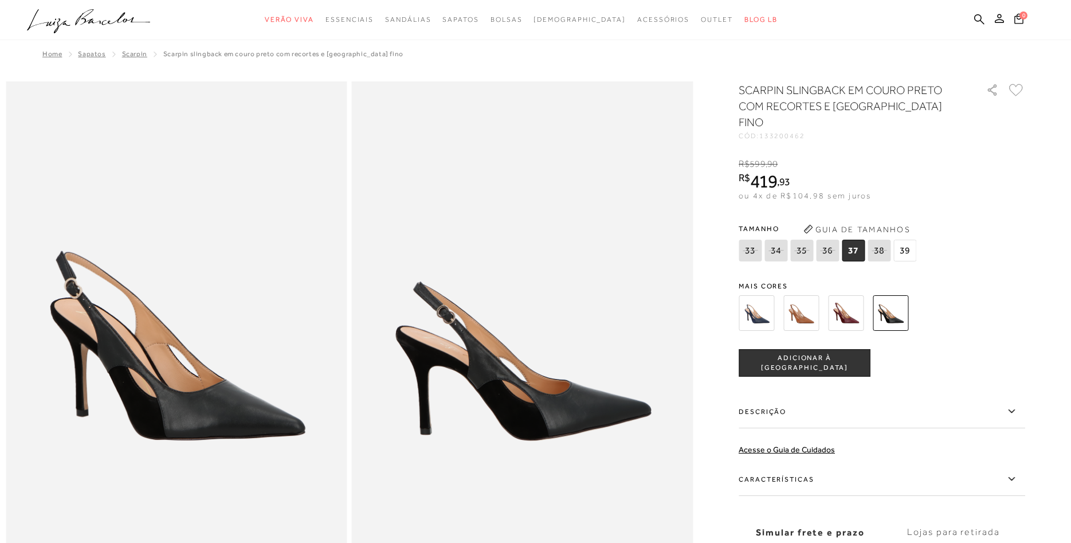
click at [802, 299] on img at bounding box center [802, 313] width 36 height 36
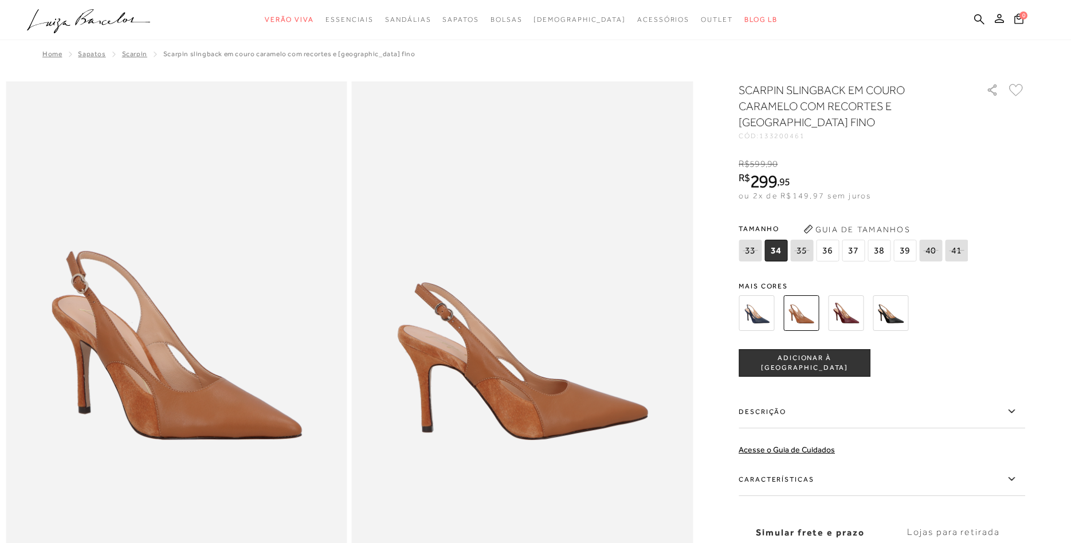
click at [879, 252] on span "38" at bounding box center [879, 251] width 23 height 22
